Goal: Task Accomplishment & Management: Complete application form

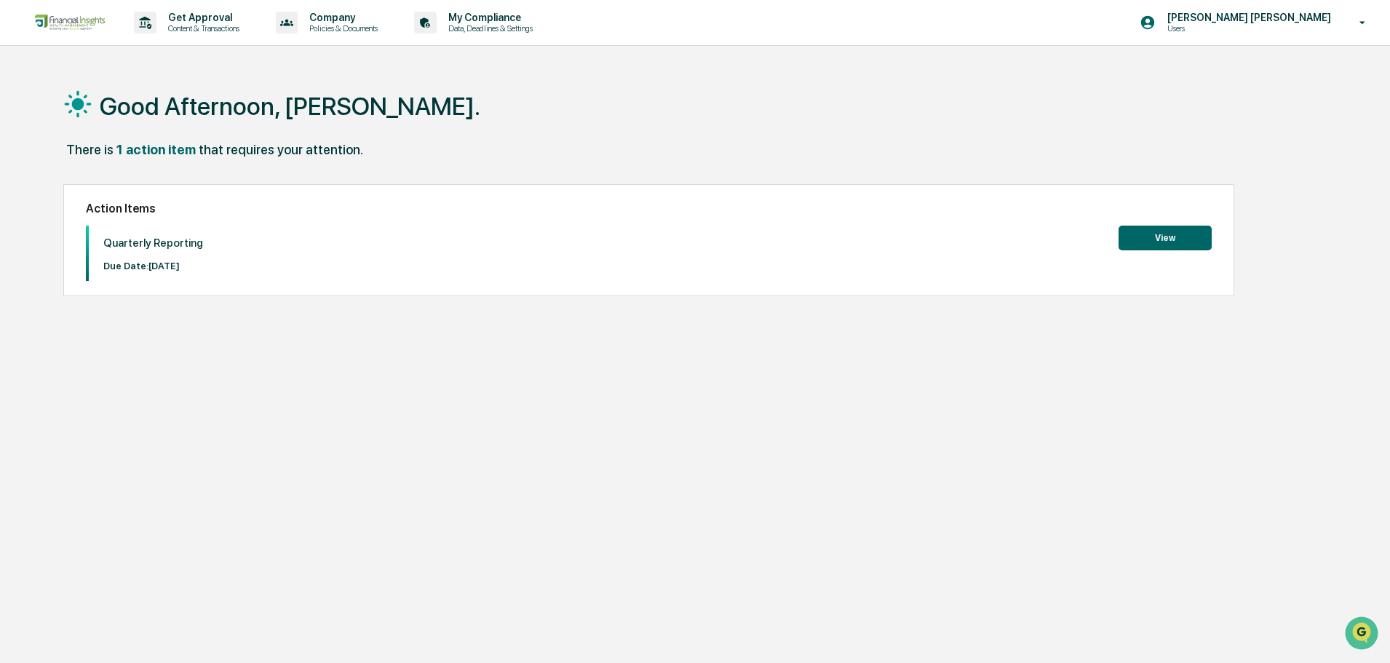
click at [1179, 239] on button "View" at bounding box center [1165, 238] width 93 height 25
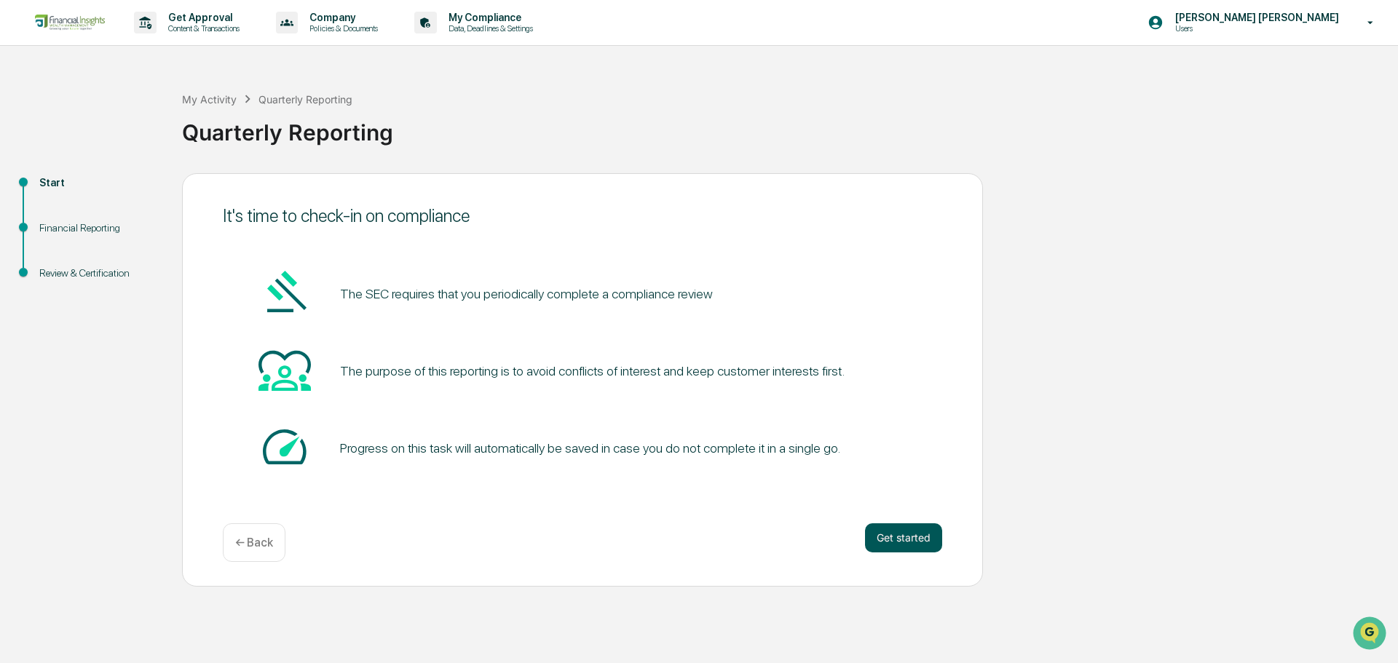
click at [919, 543] on button "Get started" at bounding box center [903, 537] width 77 height 29
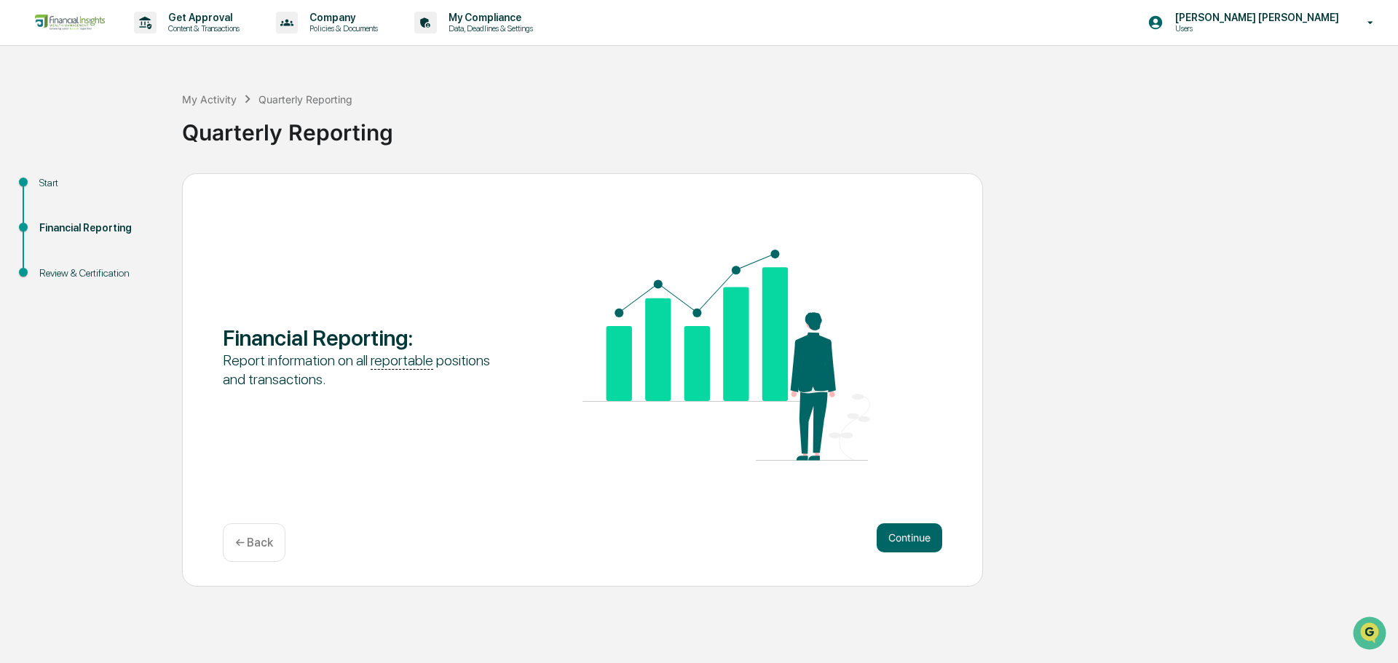
click at [954, 545] on div "Financial Reporting : Report information on all reportable positions and transa…" at bounding box center [582, 379] width 801 height 413
click at [915, 542] on button "Continue" at bounding box center [909, 537] width 66 height 29
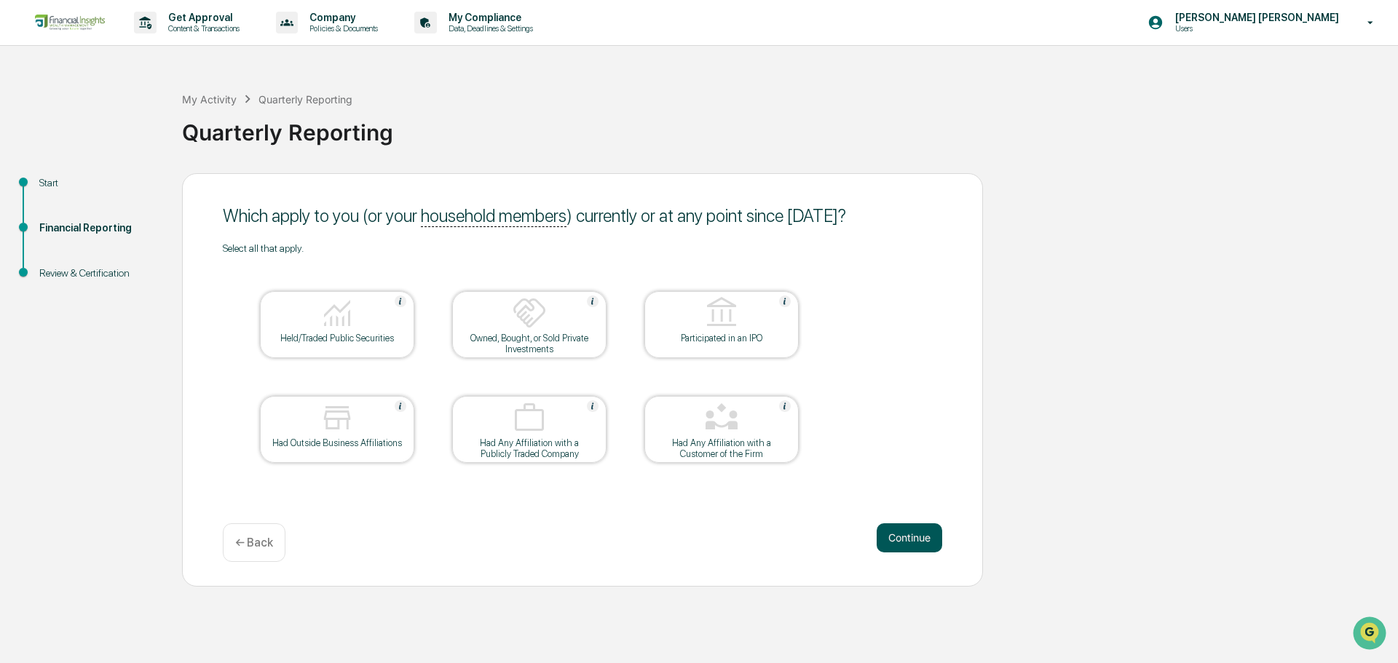
click at [906, 544] on button "Continue" at bounding box center [909, 537] width 66 height 29
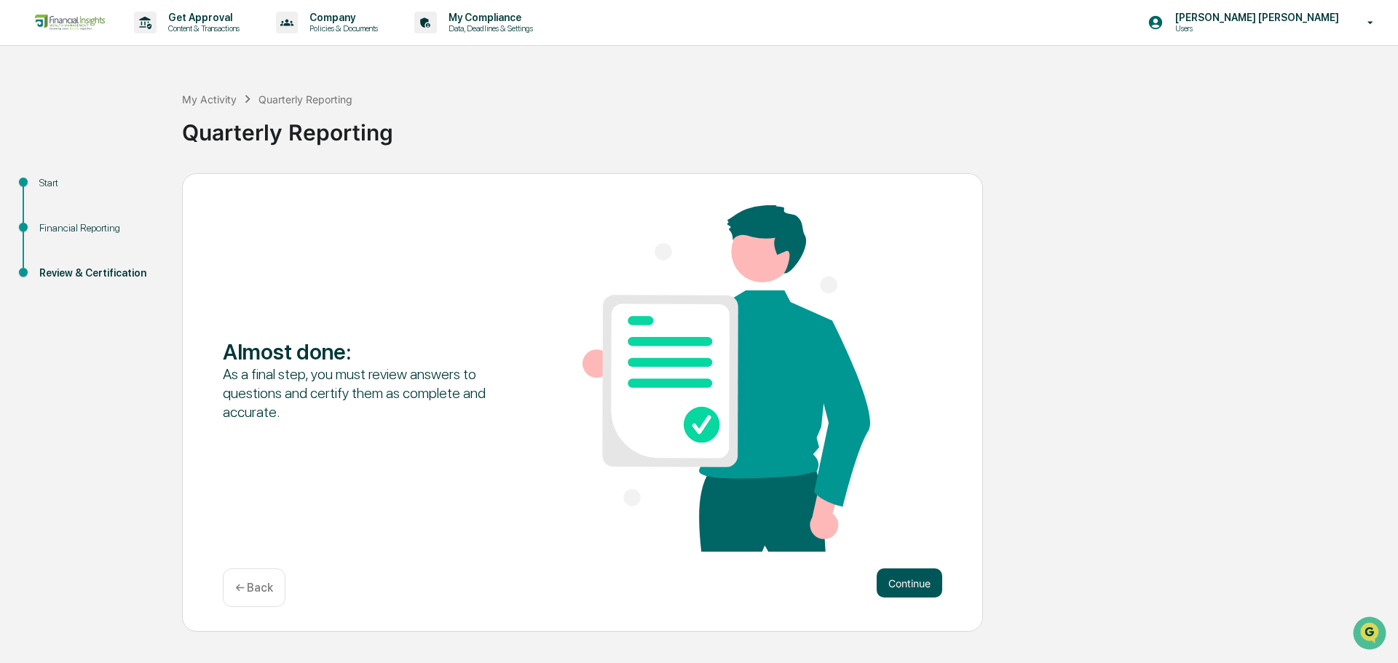
click at [909, 584] on button "Continue" at bounding box center [909, 583] width 66 height 29
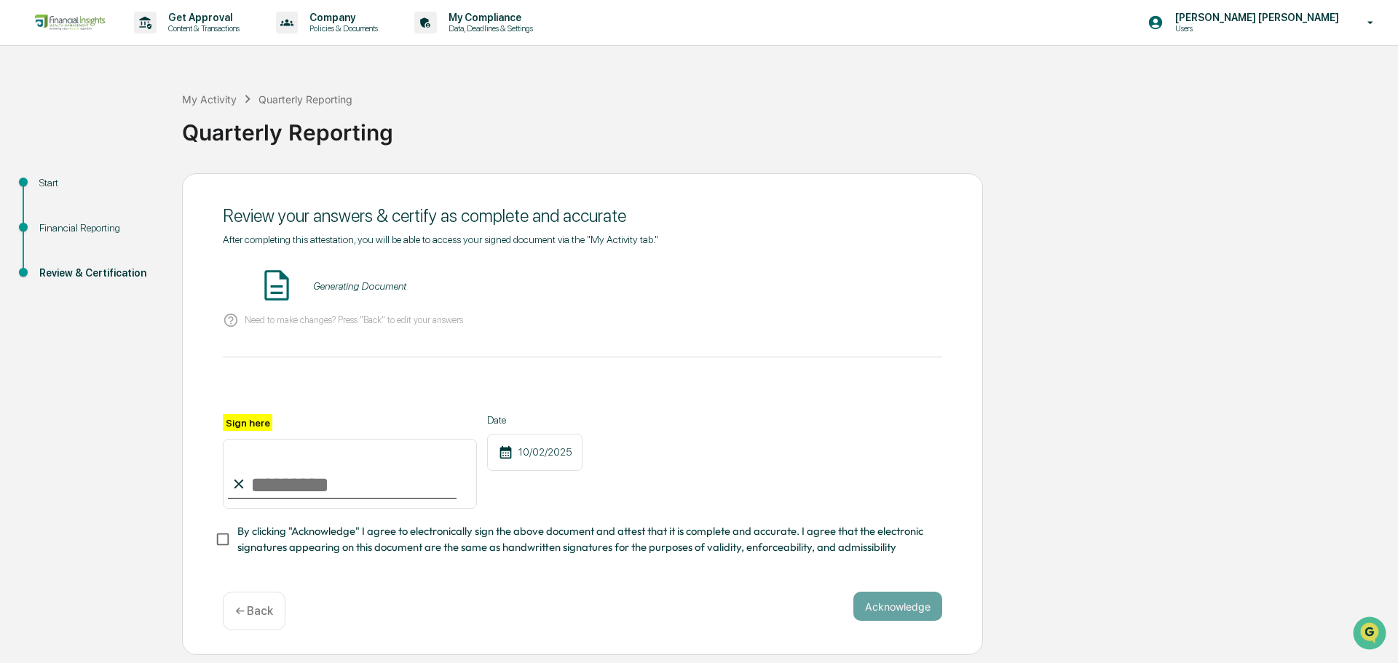
click at [272, 483] on input "Sign here" at bounding box center [350, 474] width 254 height 70
type input "**********"
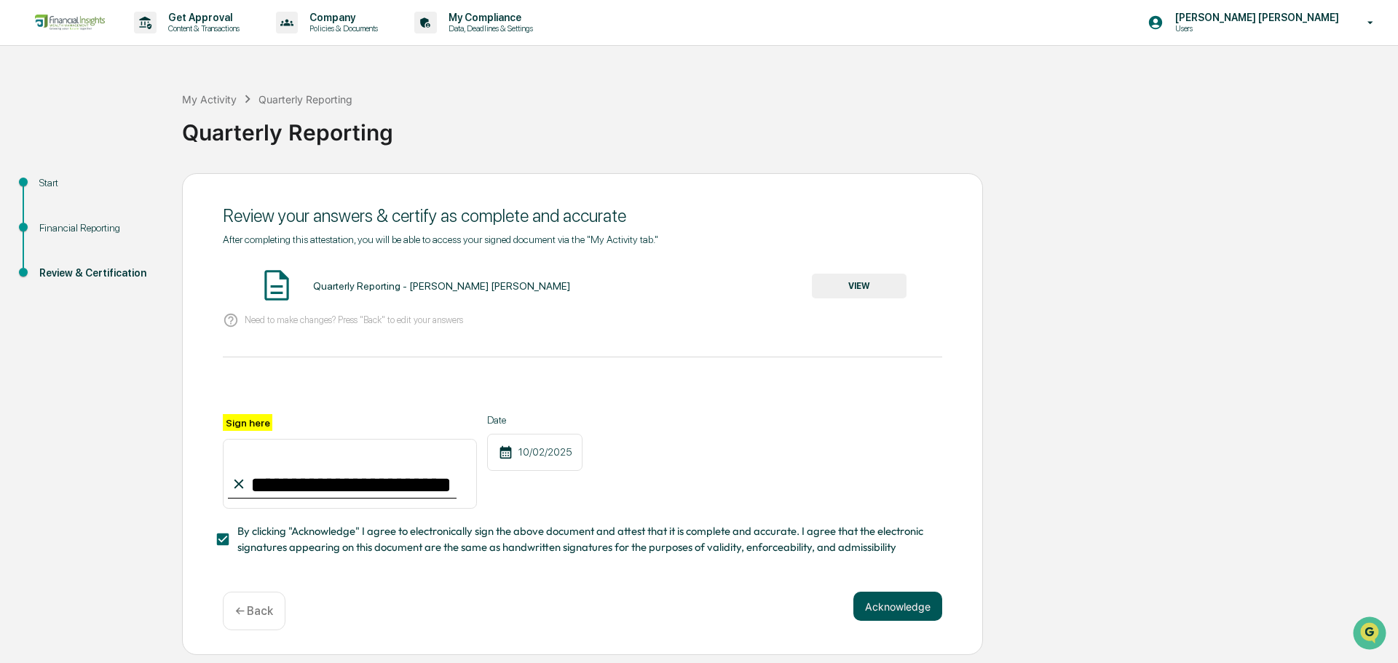
click at [880, 621] on button "Acknowledge" at bounding box center [897, 606] width 89 height 29
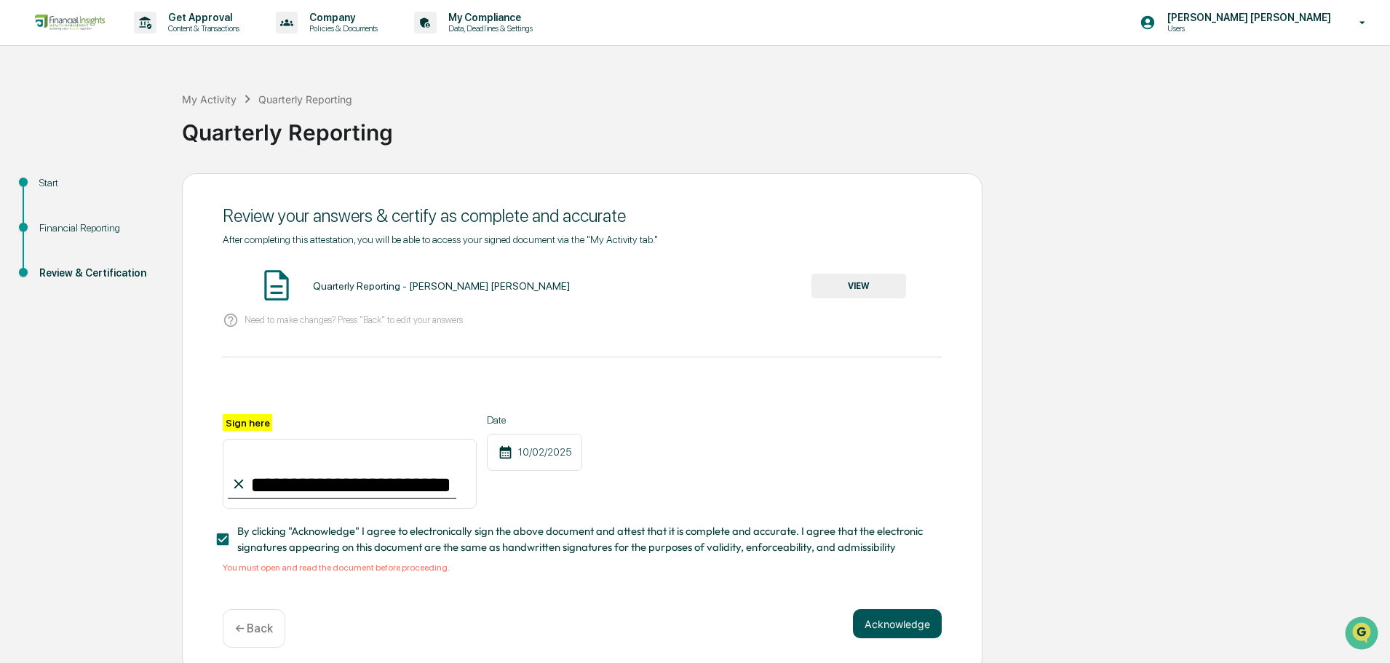
click at [897, 620] on div "**********" at bounding box center [582, 423] width 801 height 500
click at [902, 627] on button "Acknowledge" at bounding box center [897, 623] width 89 height 29
click at [882, 284] on button "VIEW" at bounding box center [859, 286] width 95 height 25
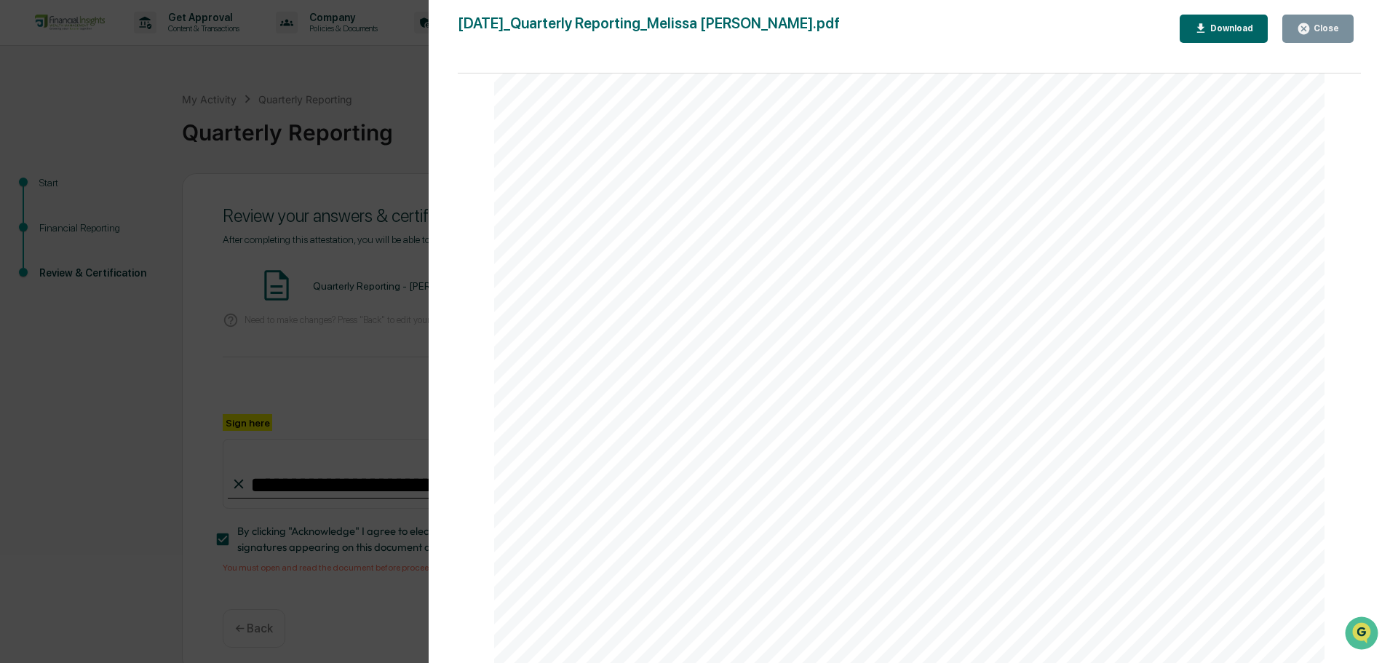
scroll to position [1456, 0]
click at [1307, 47] on div "[DATE]_Quarterly Reporting_Melissa [PERSON_NAME].pdf Close Download Page 1/2 [D…" at bounding box center [910, 346] width 904 height 663
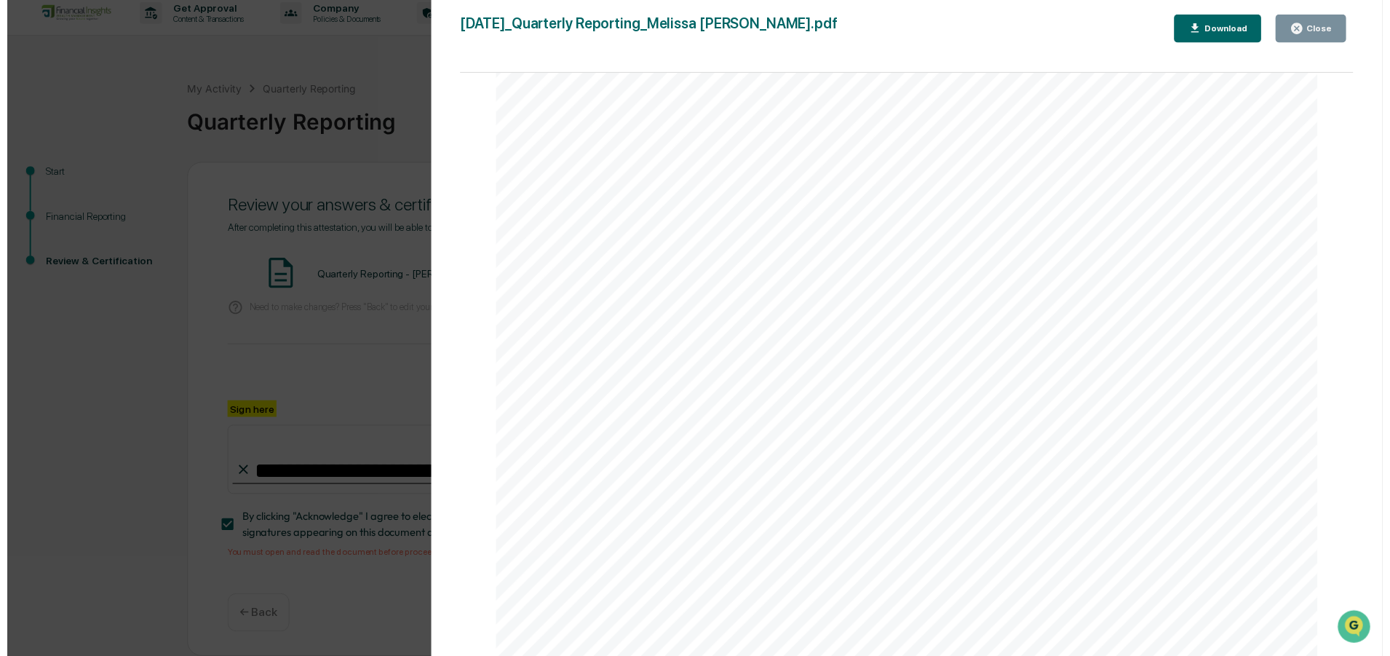
scroll to position [14, 0]
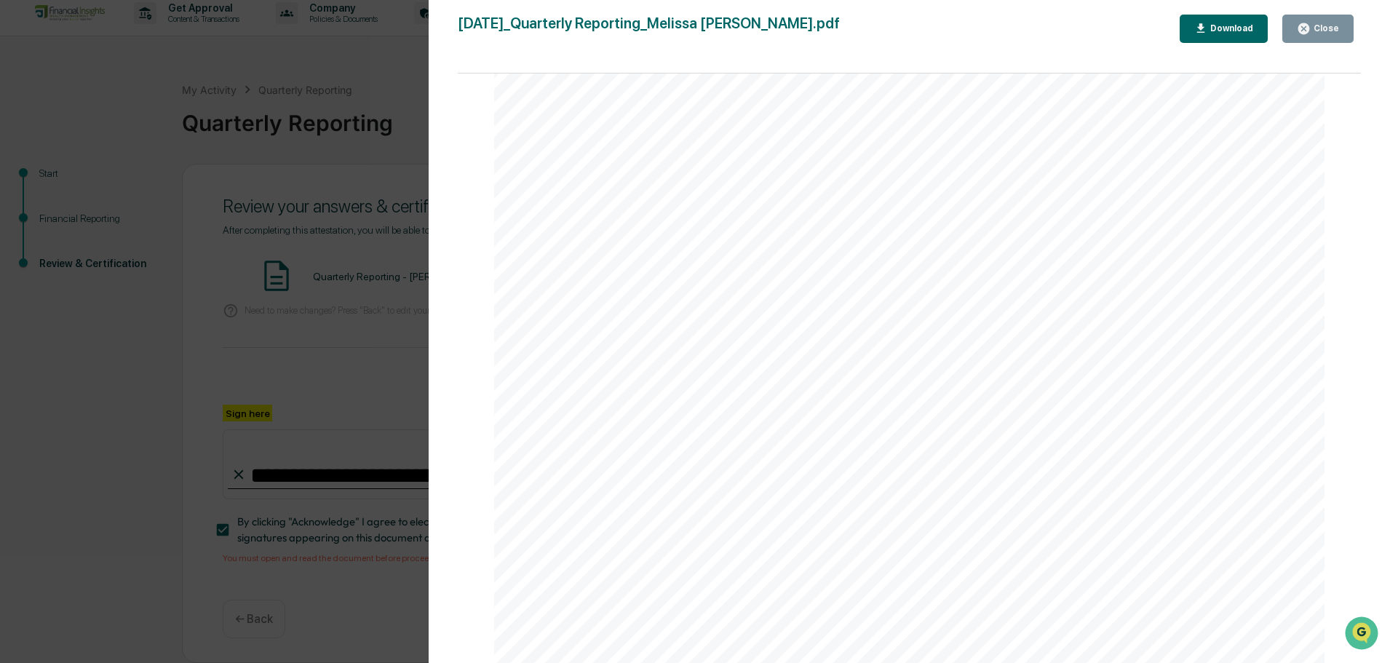
click at [1336, 21] on button "Close" at bounding box center [1318, 29] width 71 height 28
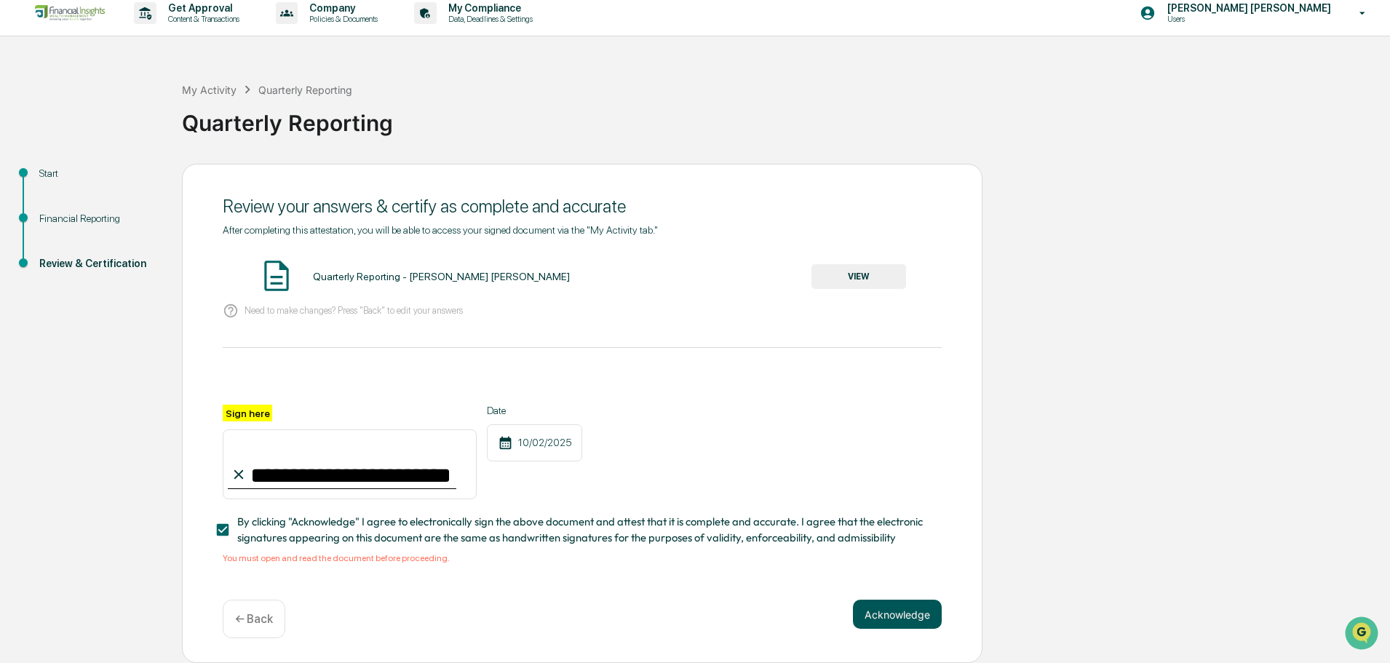
click at [892, 624] on button "Acknowledge" at bounding box center [897, 614] width 89 height 29
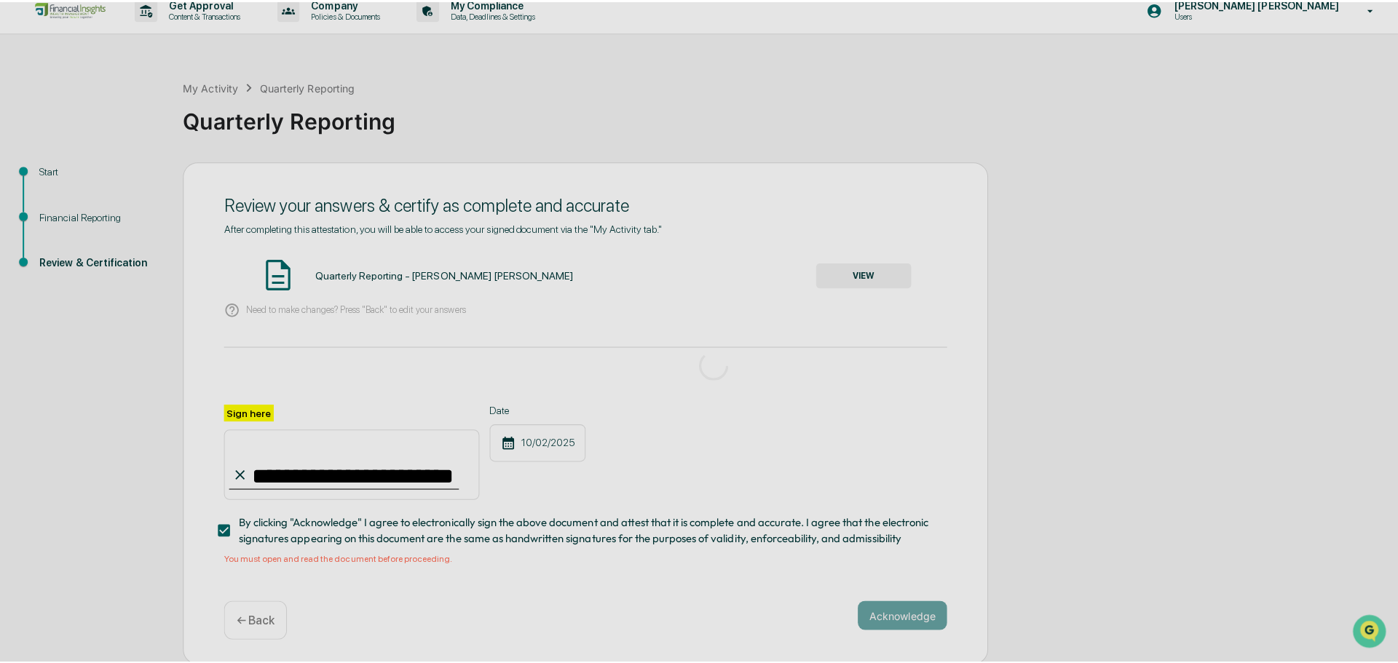
scroll to position [0, 0]
